Goal: Information Seeking & Learning: Learn about a topic

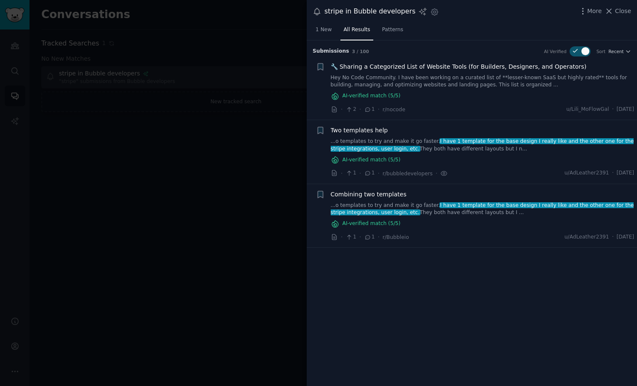
click at [553, 92] on div "AI-verified match ( 5 /5)" at bounding box center [483, 96] width 304 height 9
click at [506, 76] on link "Hey No Code Community. I have been working on a curated list of **lesser-known …" at bounding box center [483, 81] width 304 height 15
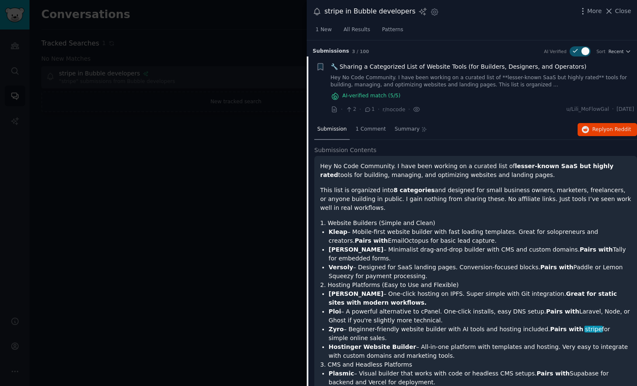
scroll to position [16, 0]
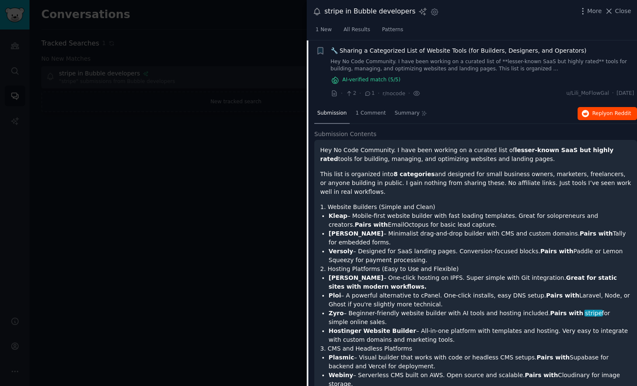
click at [596, 114] on span "Reply on Reddit" at bounding box center [611, 114] width 39 height 8
click at [488, 72] on div "🔧 Sharing a Categorized List of Website Tools (for Builders, Designers, and Ope…" at bounding box center [483, 65] width 304 height 38
click at [468, 58] on link "Hey No Code Community. I have been working on a curated list of **lesser-known …" at bounding box center [483, 65] width 304 height 15
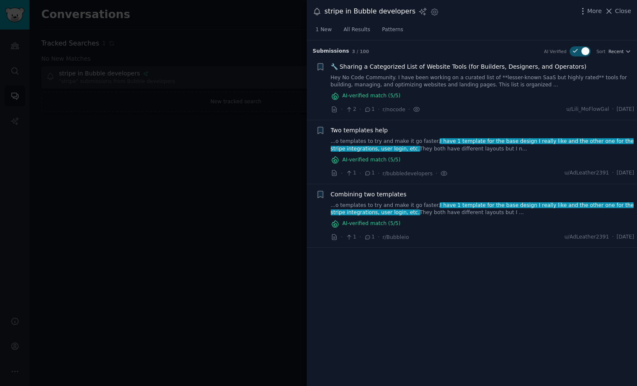
click at [184, 266] on div at bounding box center [318, 193] width 637 height 386
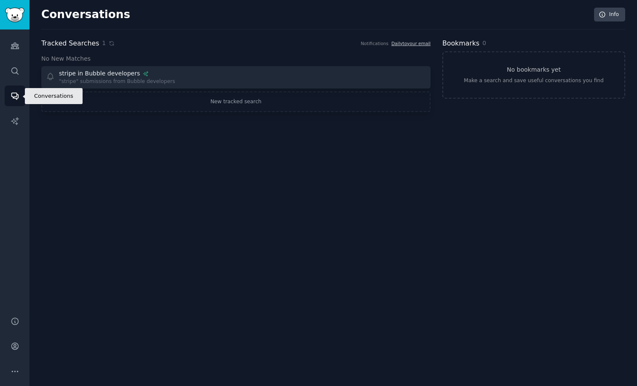
click at [14, 97] on icon "Sidebar" at bounding box center [14, 96] width 7 height 7
click at [17, 49] on icon "Sidebar" at bounding box center [15, 45] width 9 height 9
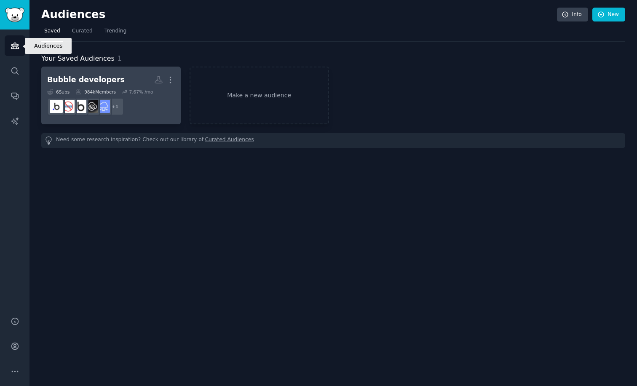
click at [95, 79] on div "Bubble developers" at bounding box center [86, 80] width 78 height 11
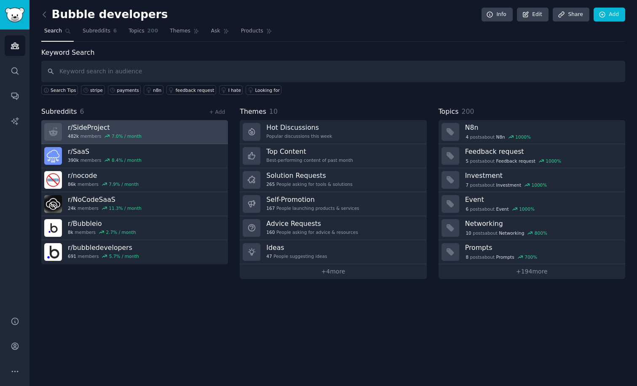
click at [149, 133] on link "r/ SideProject 482k members 7.0 % / month" at bounding box center [134, 132] width 187 height 24
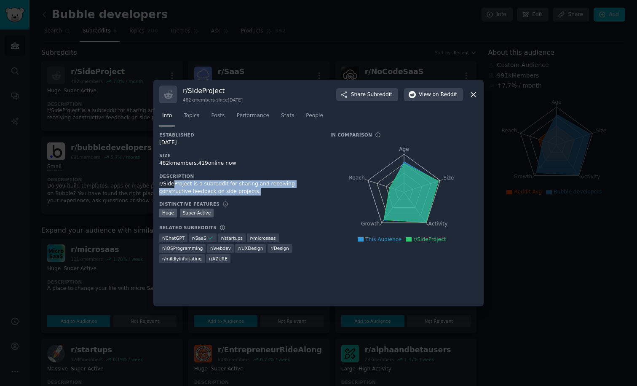
drag, startPoint x: 172, startPoint y: 184, endPoint x: 248, endPoint y: 187, distance: 75.5
click at [248, 187] on div "r/SideProject is a subreddit for sharing and receiving constructive feedback on…" at bounding box center [238, 187] width 159 height 15
click at [251, 199] on div "Established [DATE] Size 482k members, 419 online now Description r/SideProject …" at bounding box center [238, 200] width 159 height 137
click at [193, 114] on span "Topics" at bounding box center [192, 116] width 16 height 8
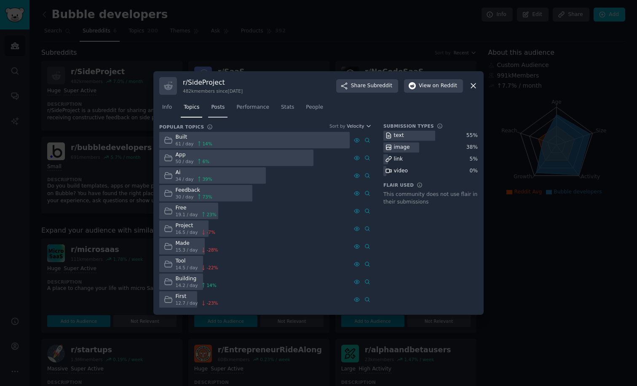
click at [212, 108] on span "Posts" at bounding box center [217, 108] width 13 height 8
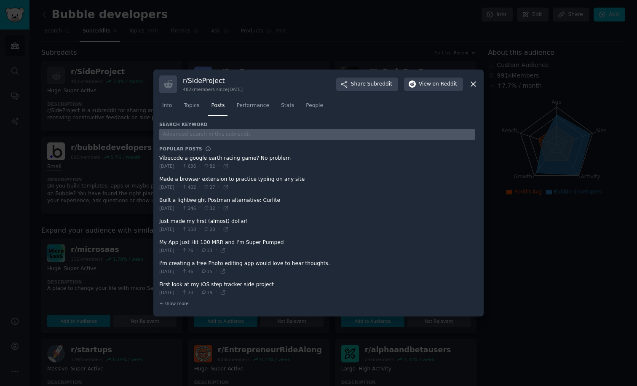
click at [242, 140] on input "text" at bounding box center [316, 134] width 315 height 11
type input "Bubble, Stripe"
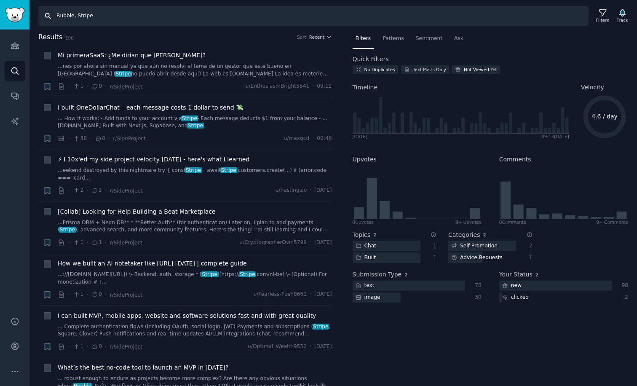
click at [85, 11] on input "Bubble, Stripe" at bounding box center [313, 16] width 550 height 20
drag, startPoint x: 72, startPoint y: 13, endPoint x: 134, endPoint y: 15, distance: 61.5
click at [134, 15] on input "Bubble, Stripe" at bounding box center [313, 16] width 550 height 20
type input "Bubble"
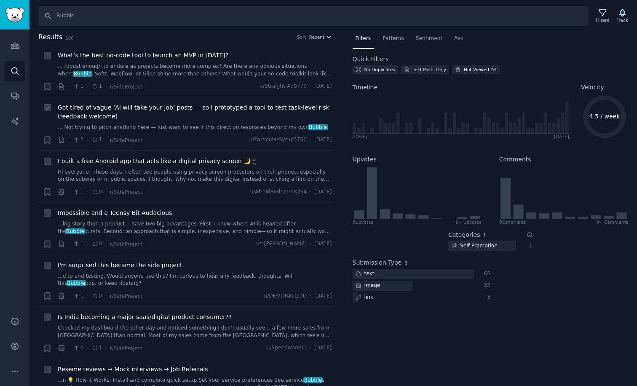
click at [186, 124] on link "... Not trying to pitch anything here — just want to see if this direction reso…" at bounding box center [195, 128] width 274 height 8
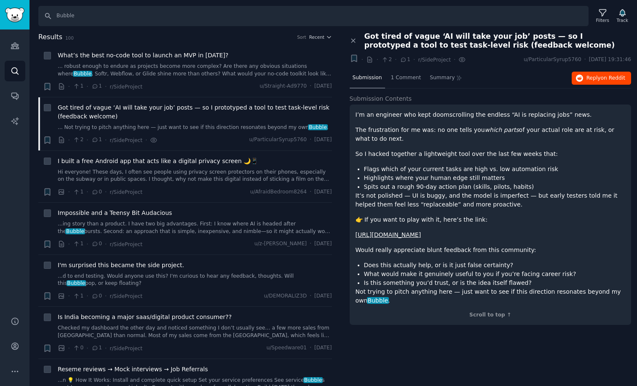
click at [594, 80] on span "Reply on Reddit" at bounding box center [605, 79] width 39 height 8
